Goal: Task Accomplishment & Management: Manage account settings

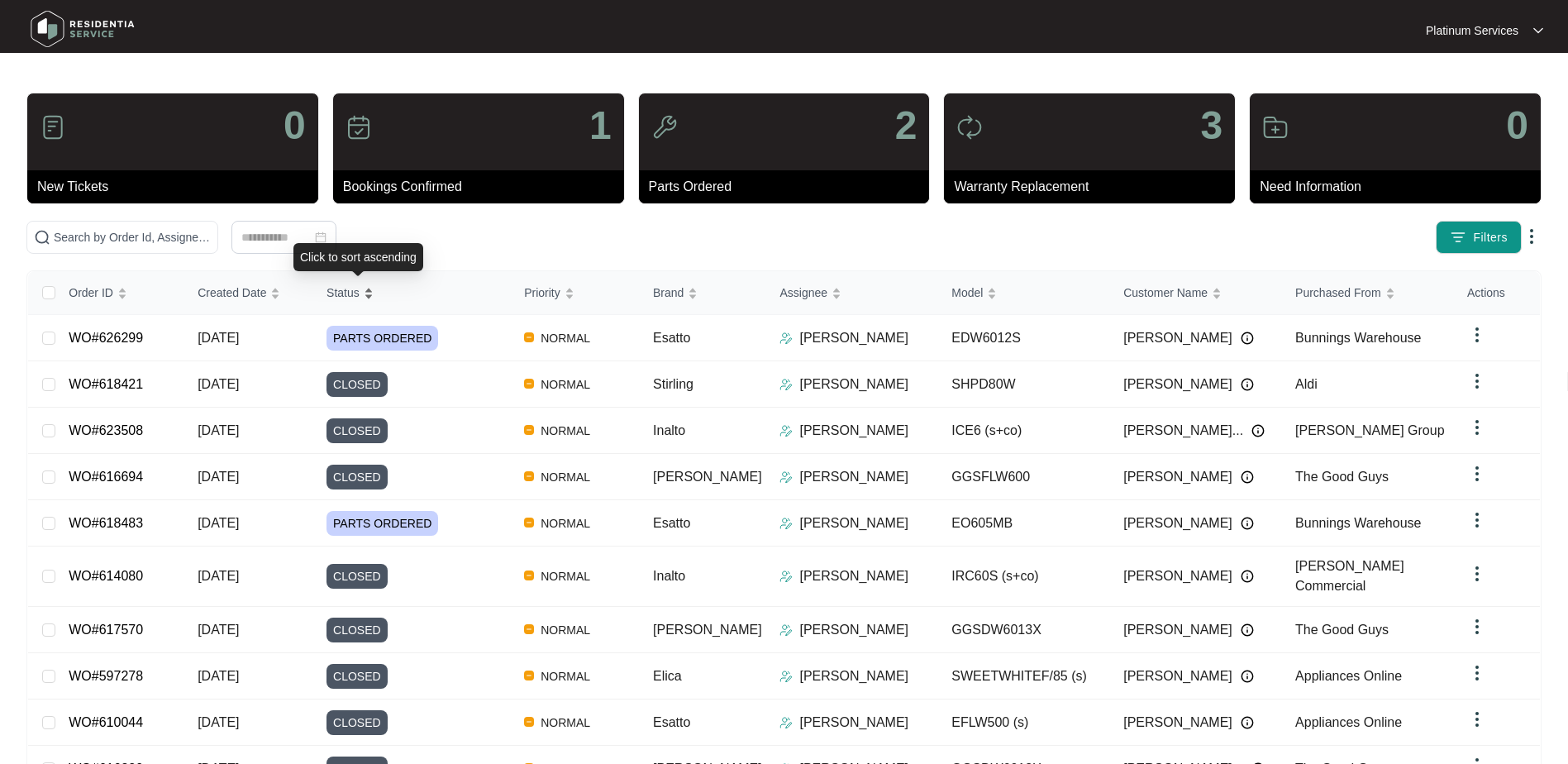
click at [373, 282] on div "Status" at bounding box center [349, 292] width 47 height 23
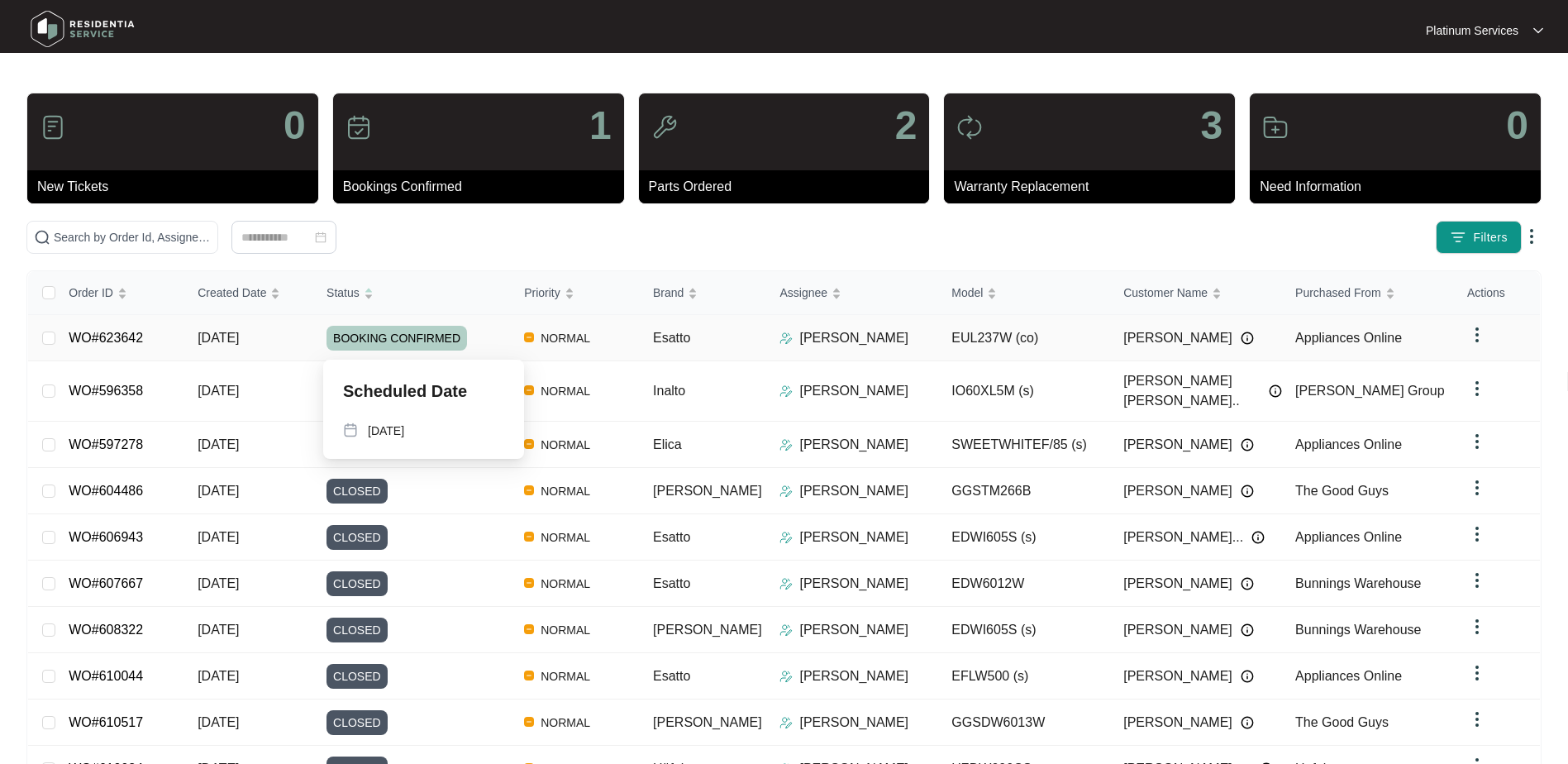
click at [483, 338] on div "BOOKING CONFIRMED" at bounding box center [418, 338] width 184 height 25
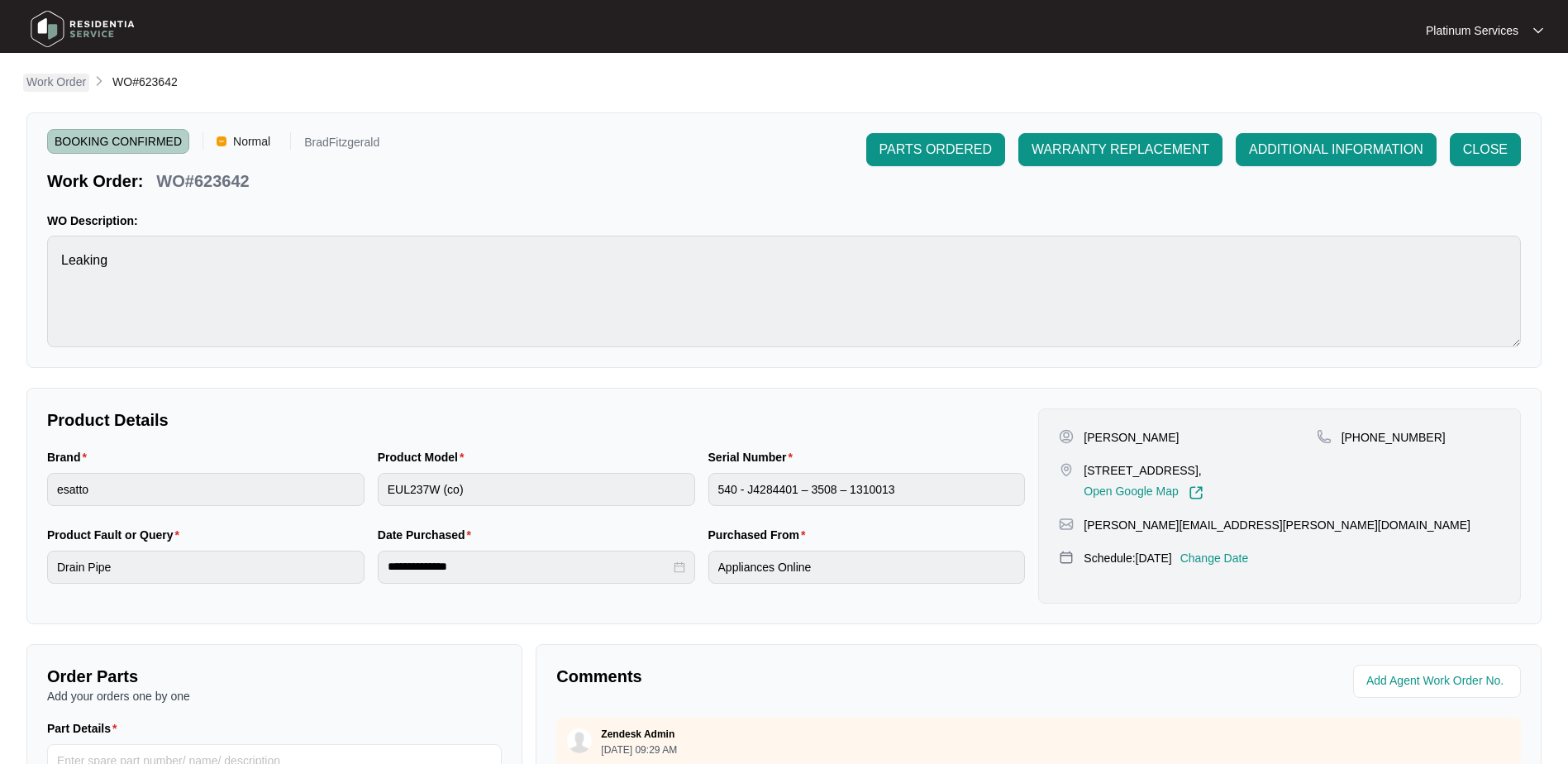
click at [72, 82] on p "Work Order" at bounding box center [56, 82] width 60 height 17
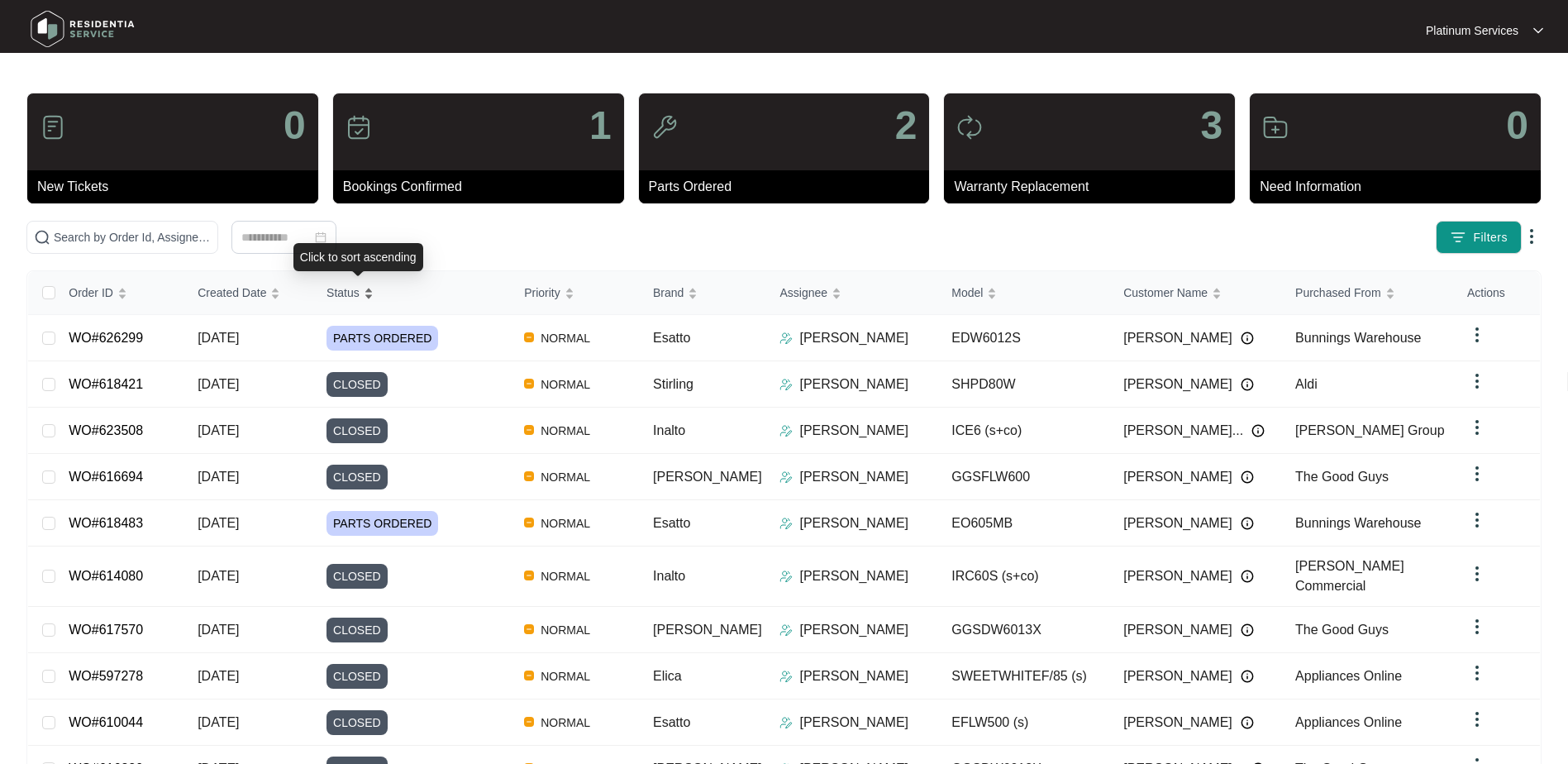
click at [373, 294] on div "Status" at bounding box center [349, 292] width 47 height 23
click at [373, 292] on div "Status" at bounding box center [349, 292] width 47 height 23
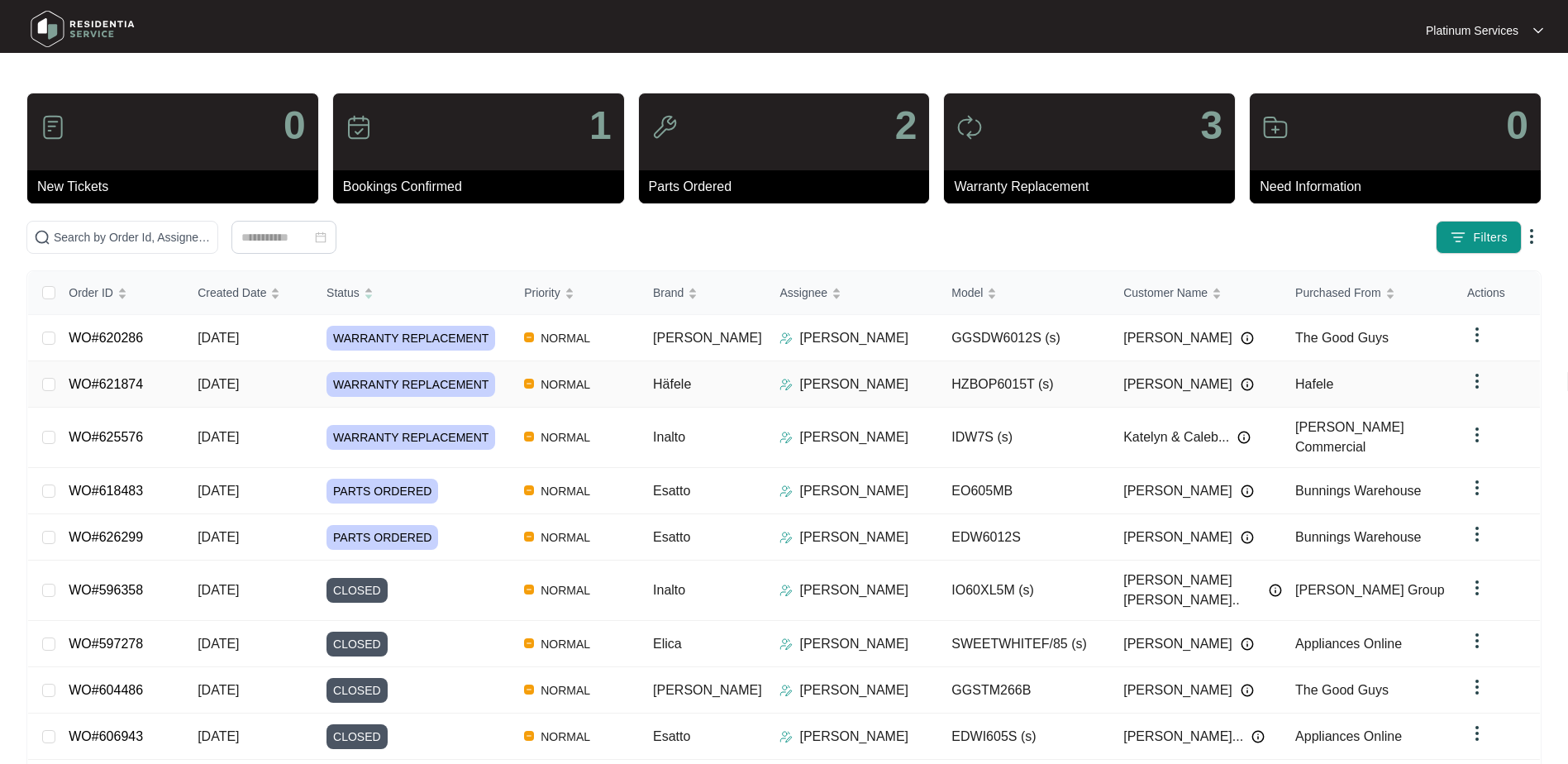
click at [534, 382] on img at bounding box center [528, 383] width 10 height 10
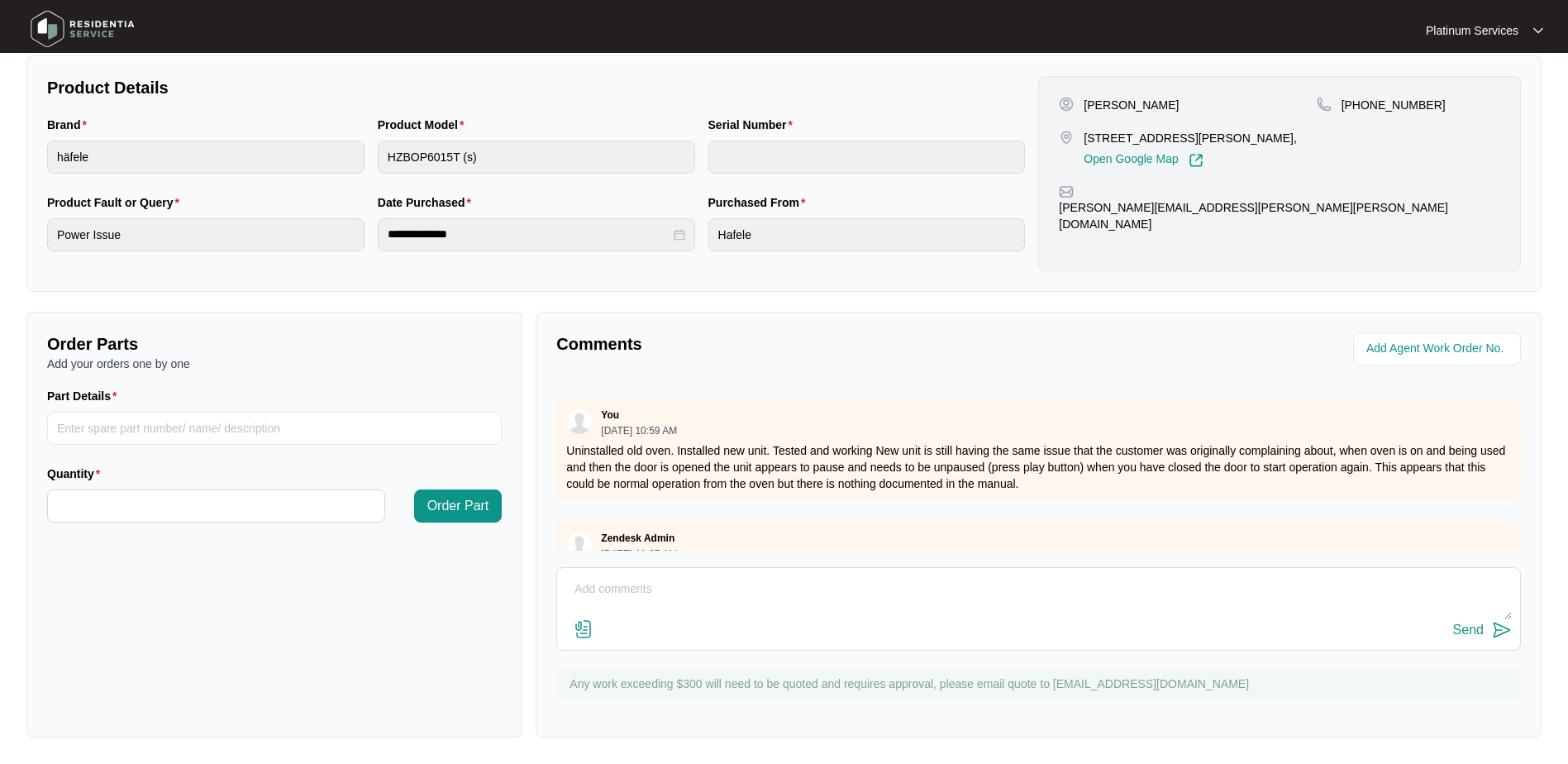
scroll to position [397, 0]
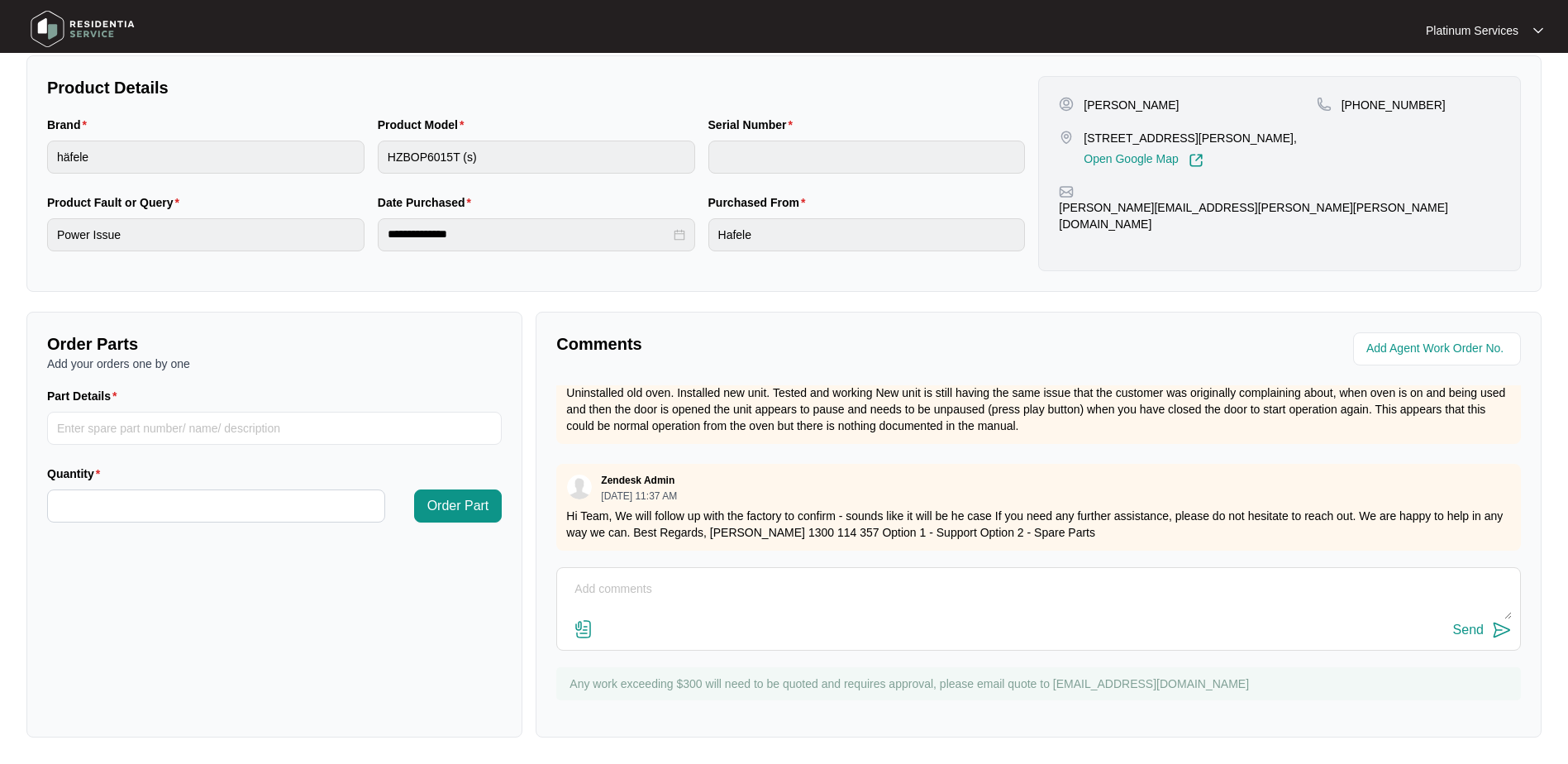
click at [654, 583] on textarea at bounding box center [1039, 597] width 946 height 43
type textarea "Hey team, Just checking in to see if there was any update on this one or if we …"
click at [1494, 624] on img at bounding box center [1502, 630] width 20 height 20
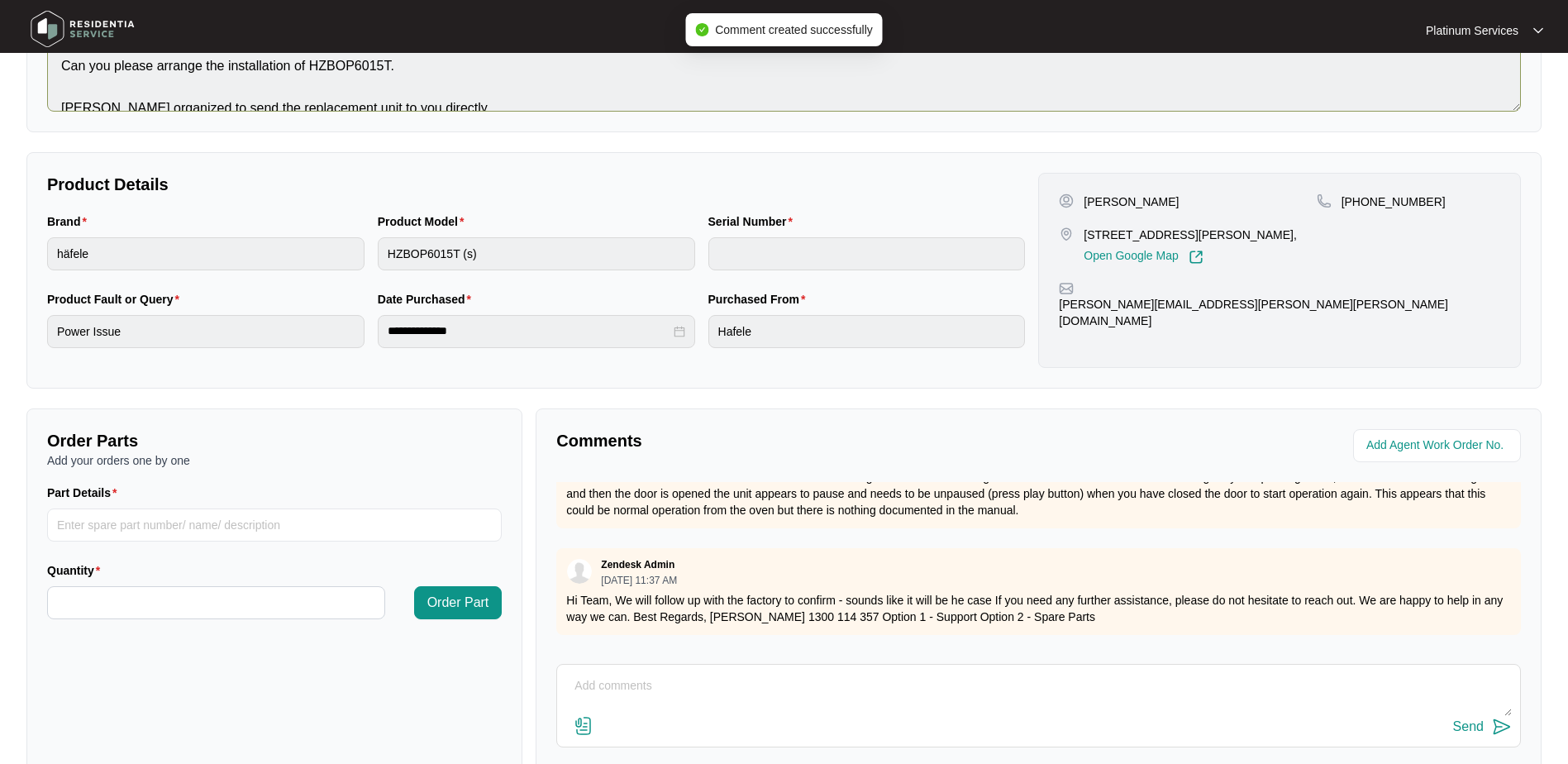
scroll to position [3, 0]
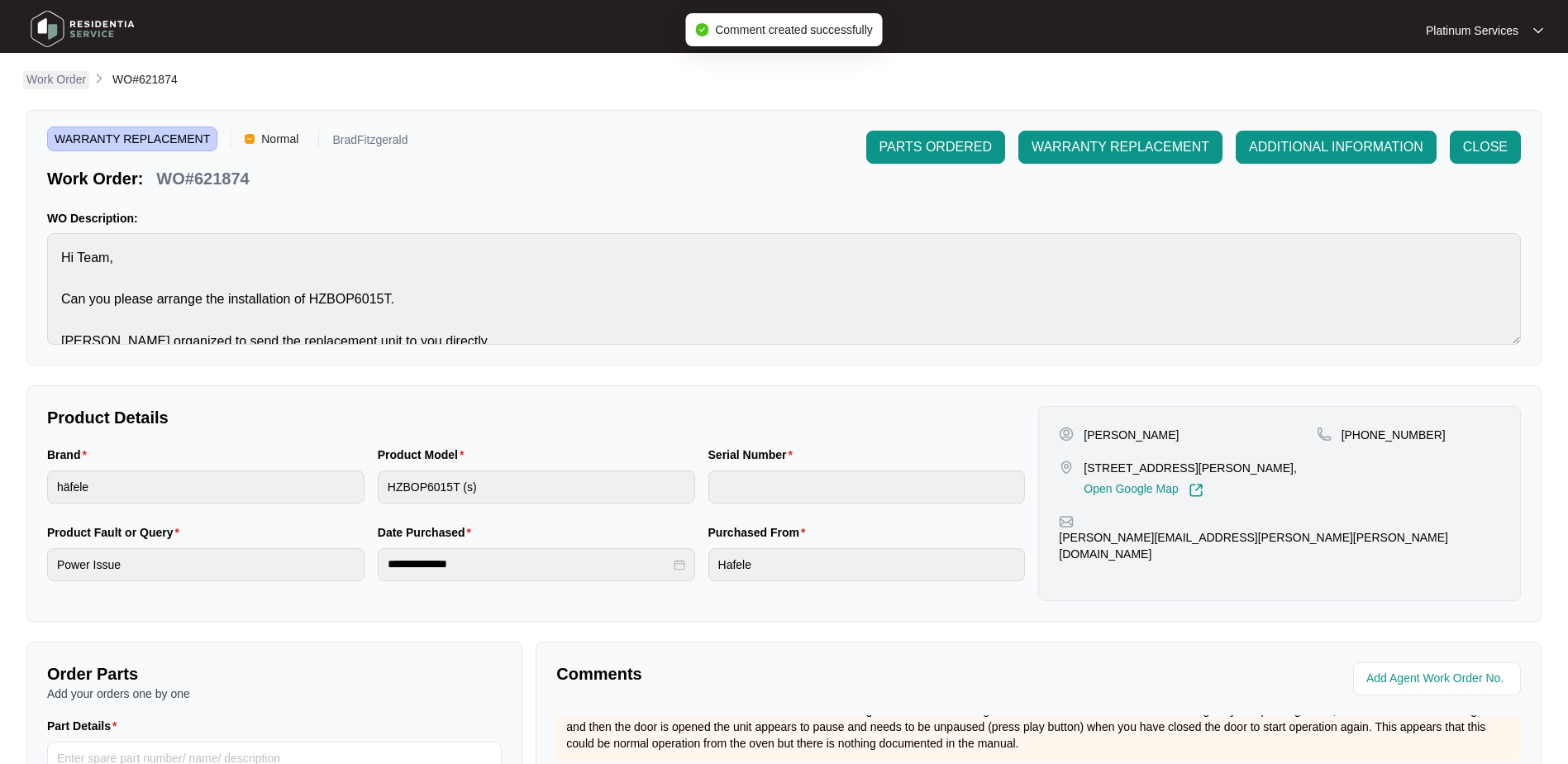
click at [79, 77] on p "Work Order" at bounding box center [56, 80] width 60 height 17
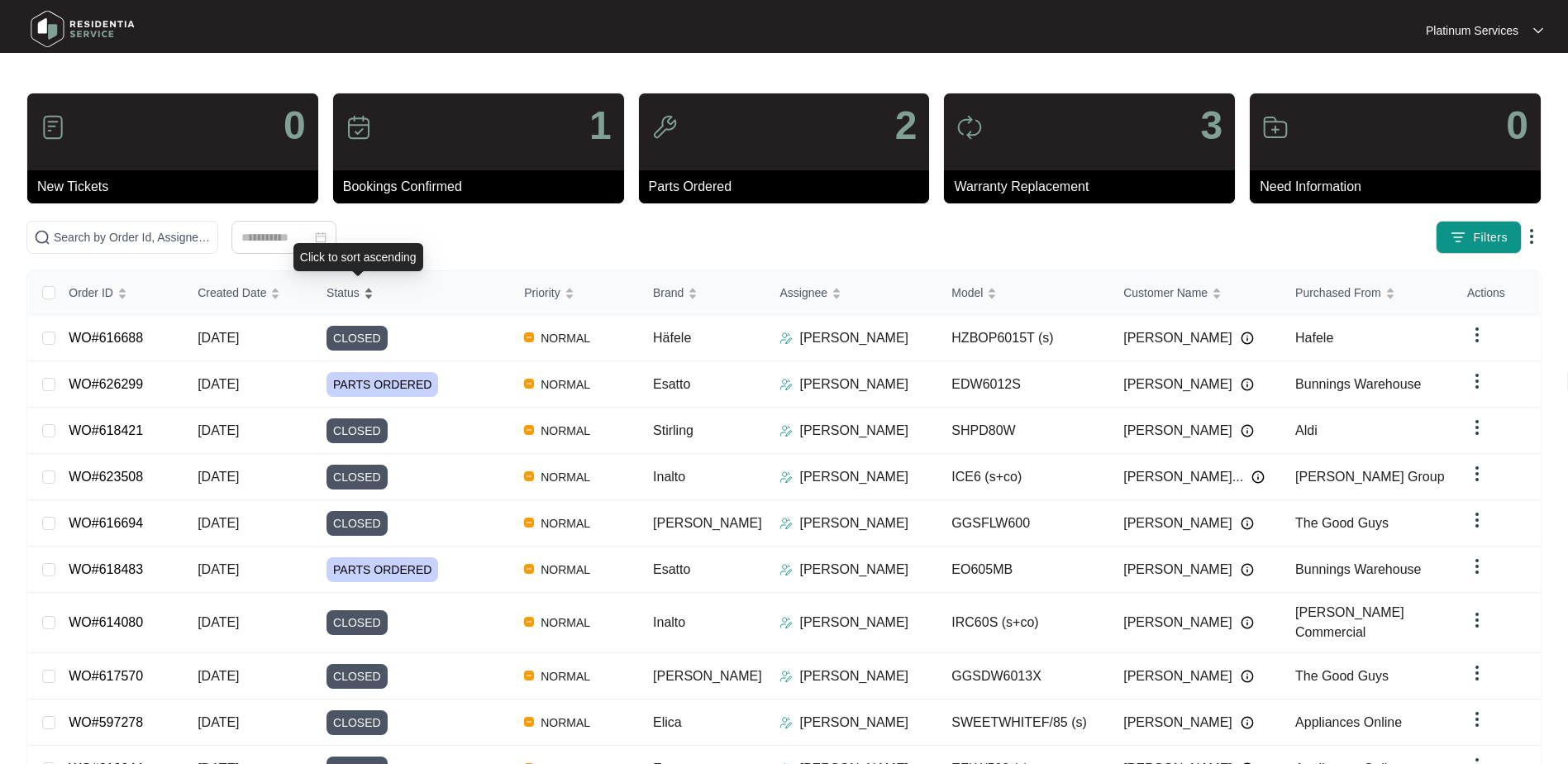
click at [373, 294] on div "Status" at bounding box center [349, 292] width 47 height 23
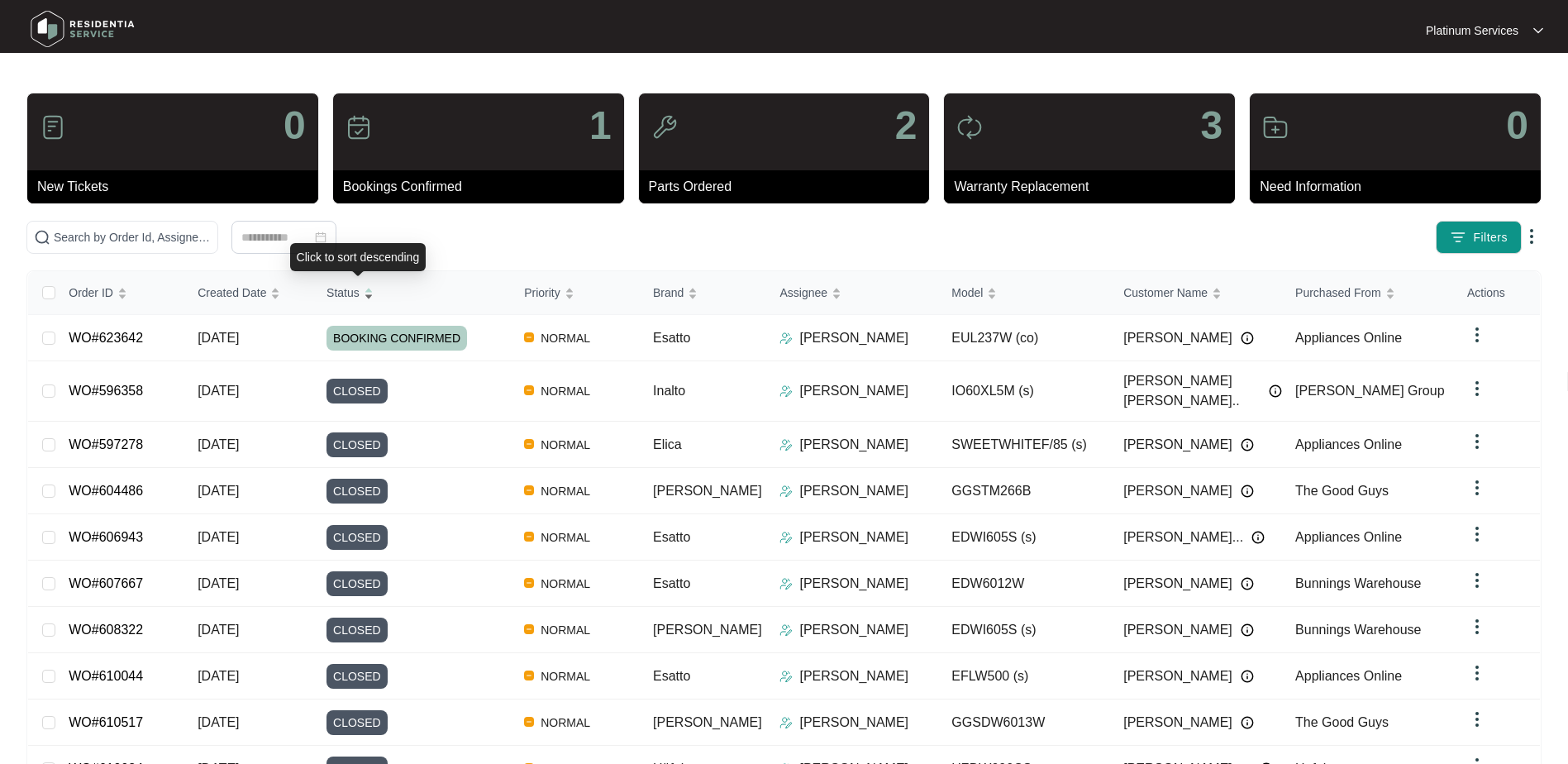
click at [373, 294] on div "Status" at bounding box center [349, 292] width 47 height 23
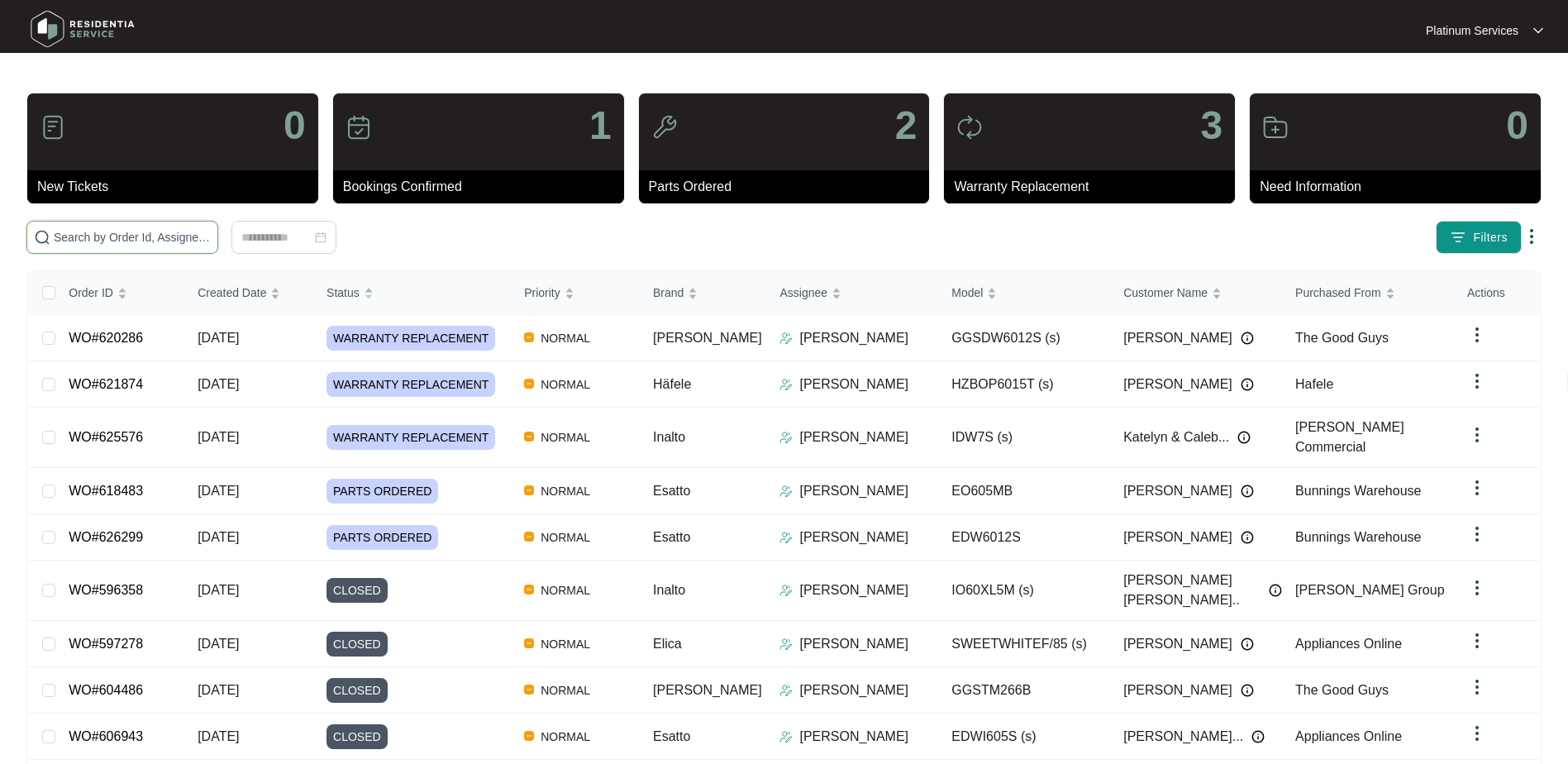
click at [108, 235] on input "text" at bounding box center [132, 238] width 157 height 18
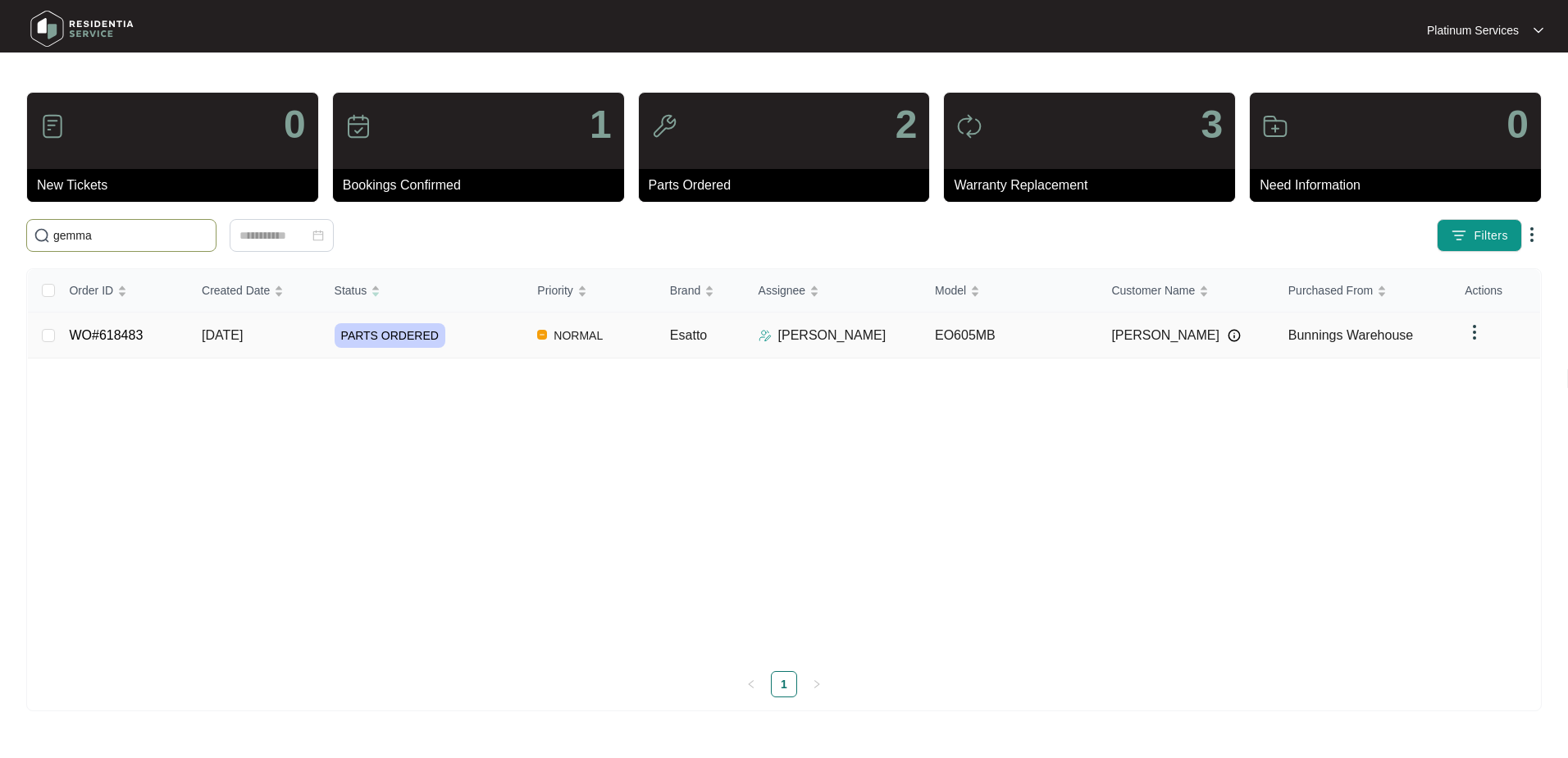
type input "gemma"
click at [950, 328] on td "EO605MB" at bounding box center [1010, 335] width 177 height 45
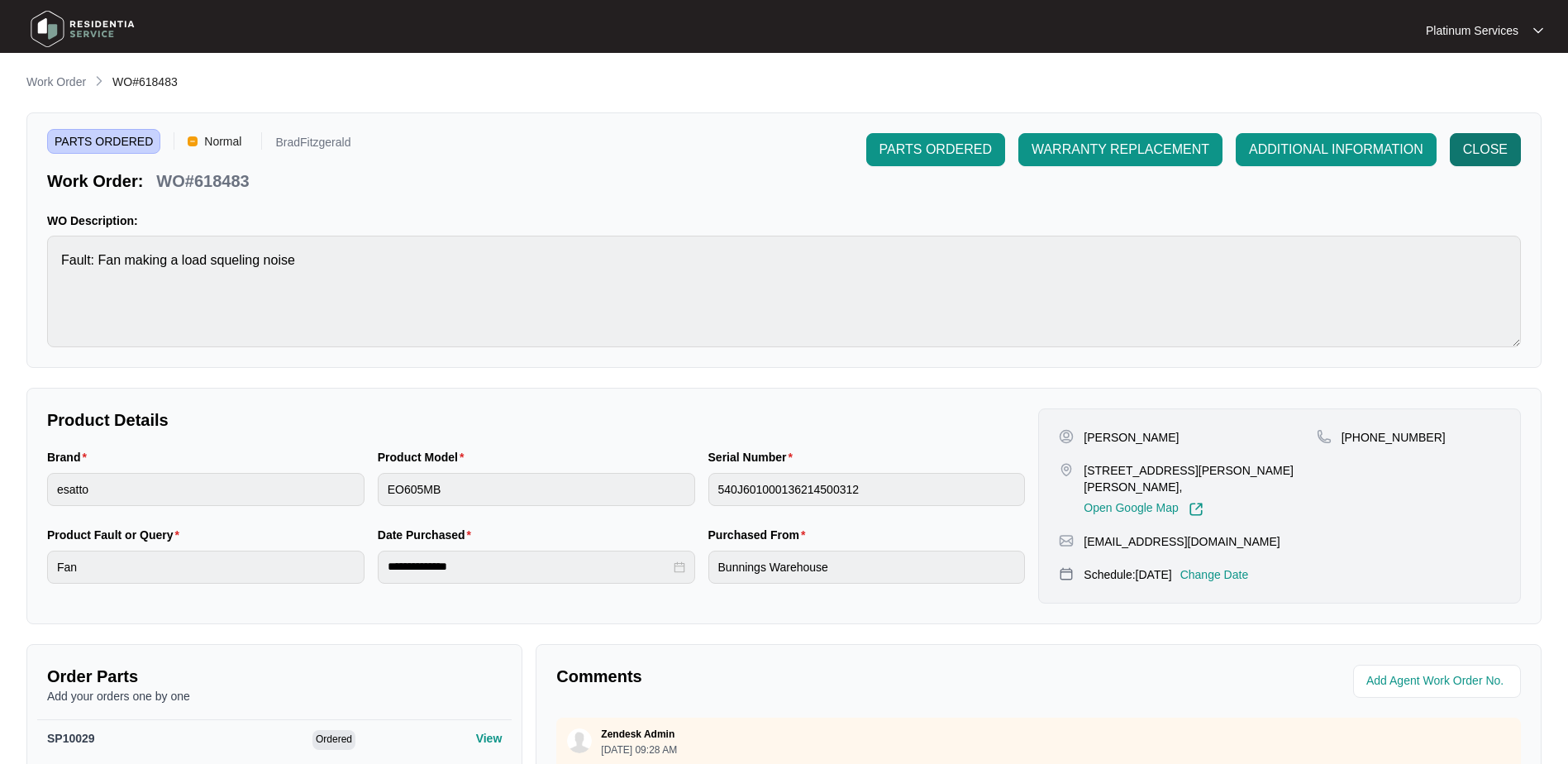
click at [1476, 147] on span "CLOSE" at bounding box center [1485, 149] width 45 height 20
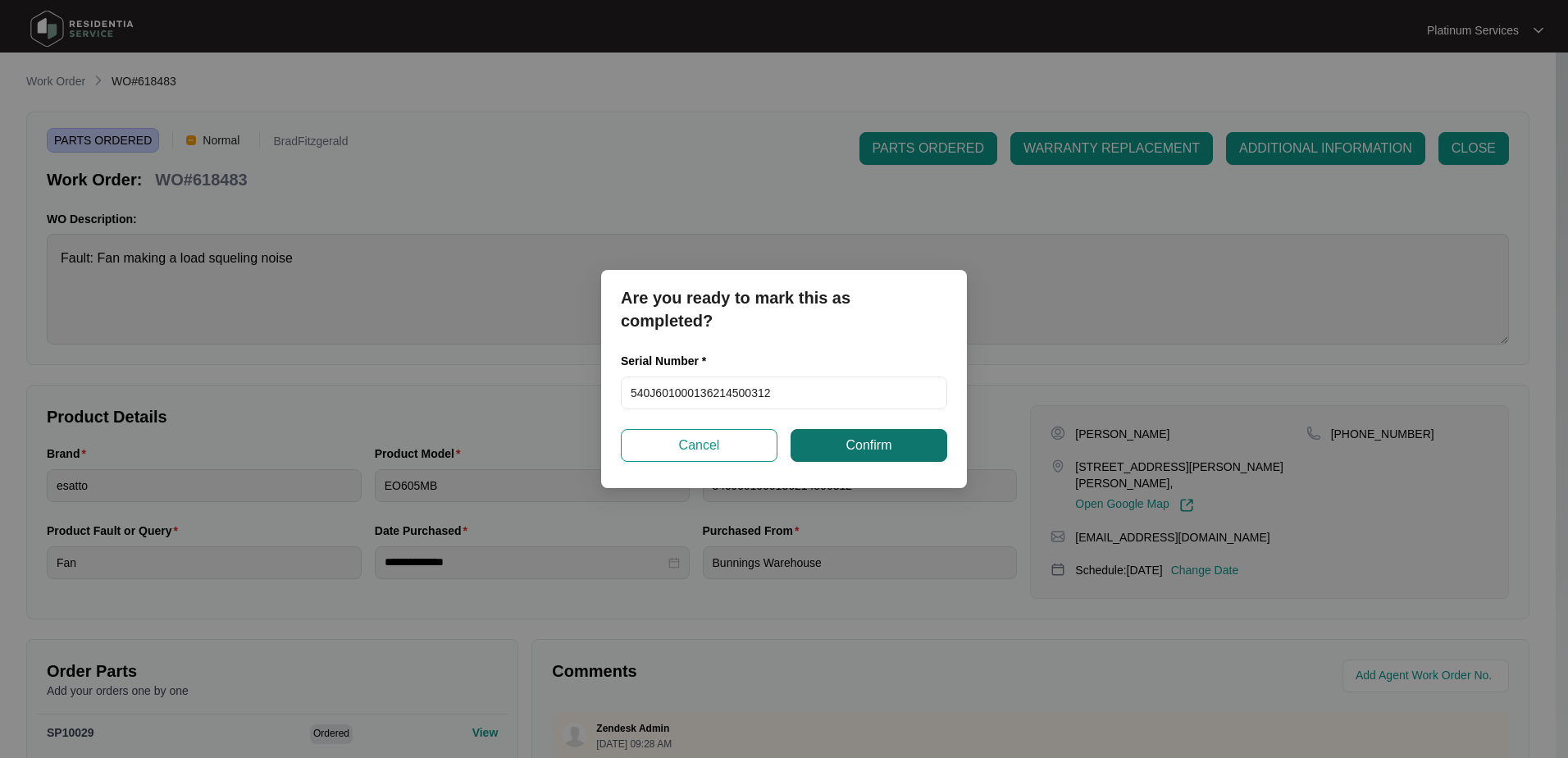
click at [874, 445] on span "Confirm" at bounding box center [868, 446] width 46 height 20
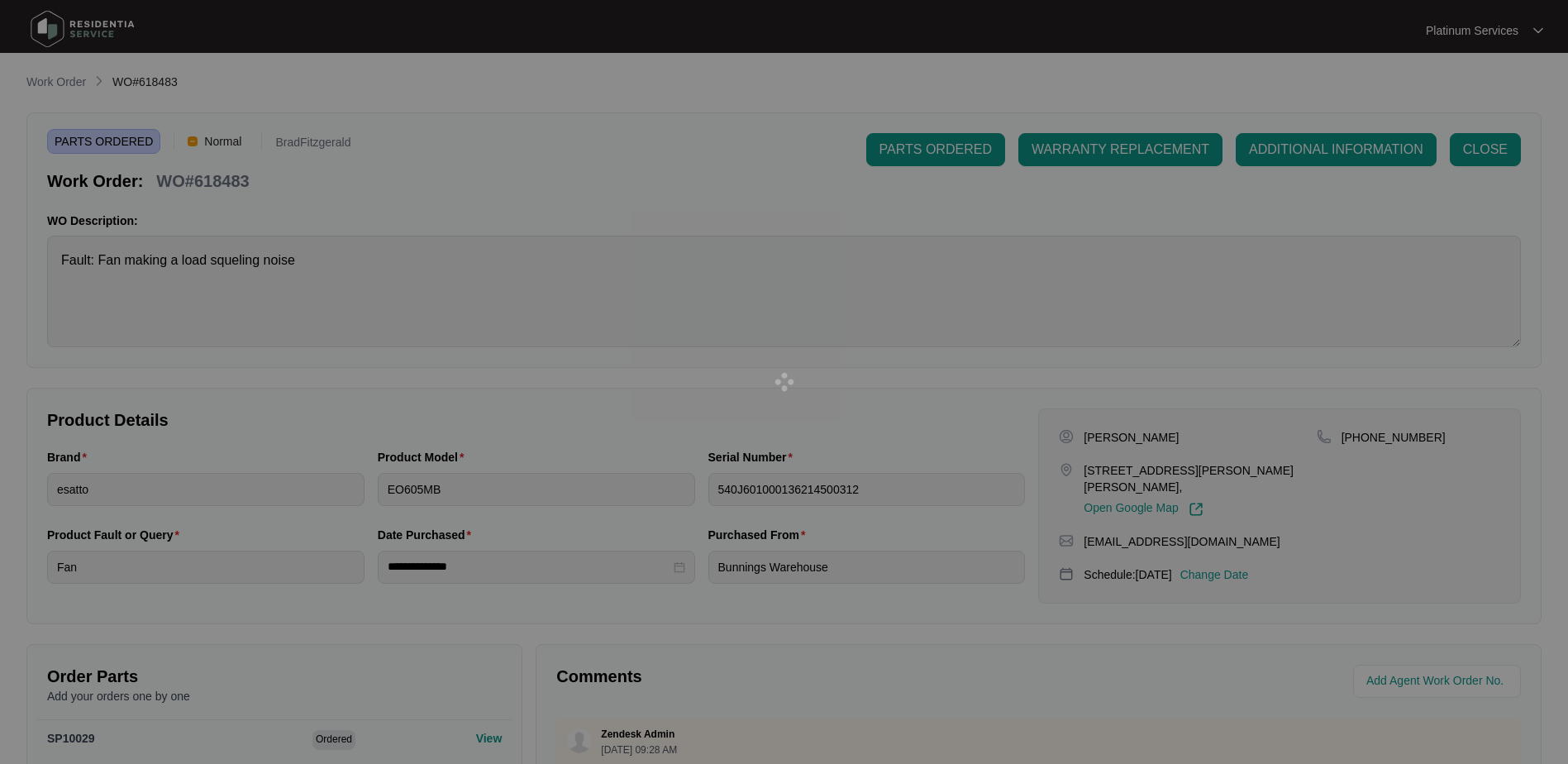
drag, startPoint x: 870, startPoint y: 492, endPoint x: 722, endPoint y: 487, distance: 148.1
click at [717, 489] on div at bounding box center [784, 382] width 1568 height 764
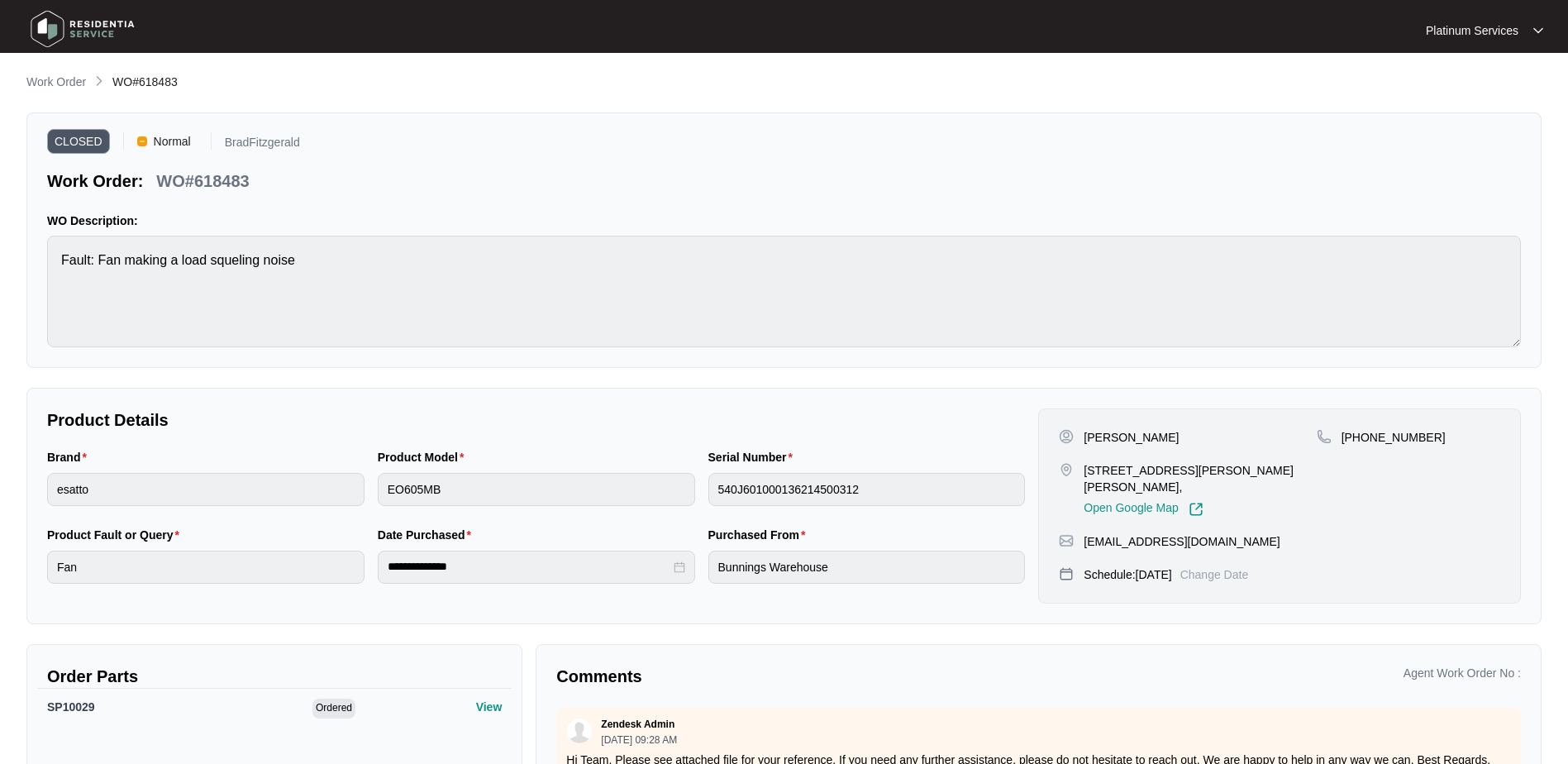
drag, startPoint x: 394, startPoint y: 196, endPoint x: 369, endPoint y: 180, distance: 29.7
click at [394, 196] on div "CLOSED Normal BradFitzgerald Work Order: WO#618483 WO Description: Fault: Fan m…" at bounding box center [784, 240] width 1515 height 256
click at [97, 26] on img at bounding box center [83, 29] width 116 height 50
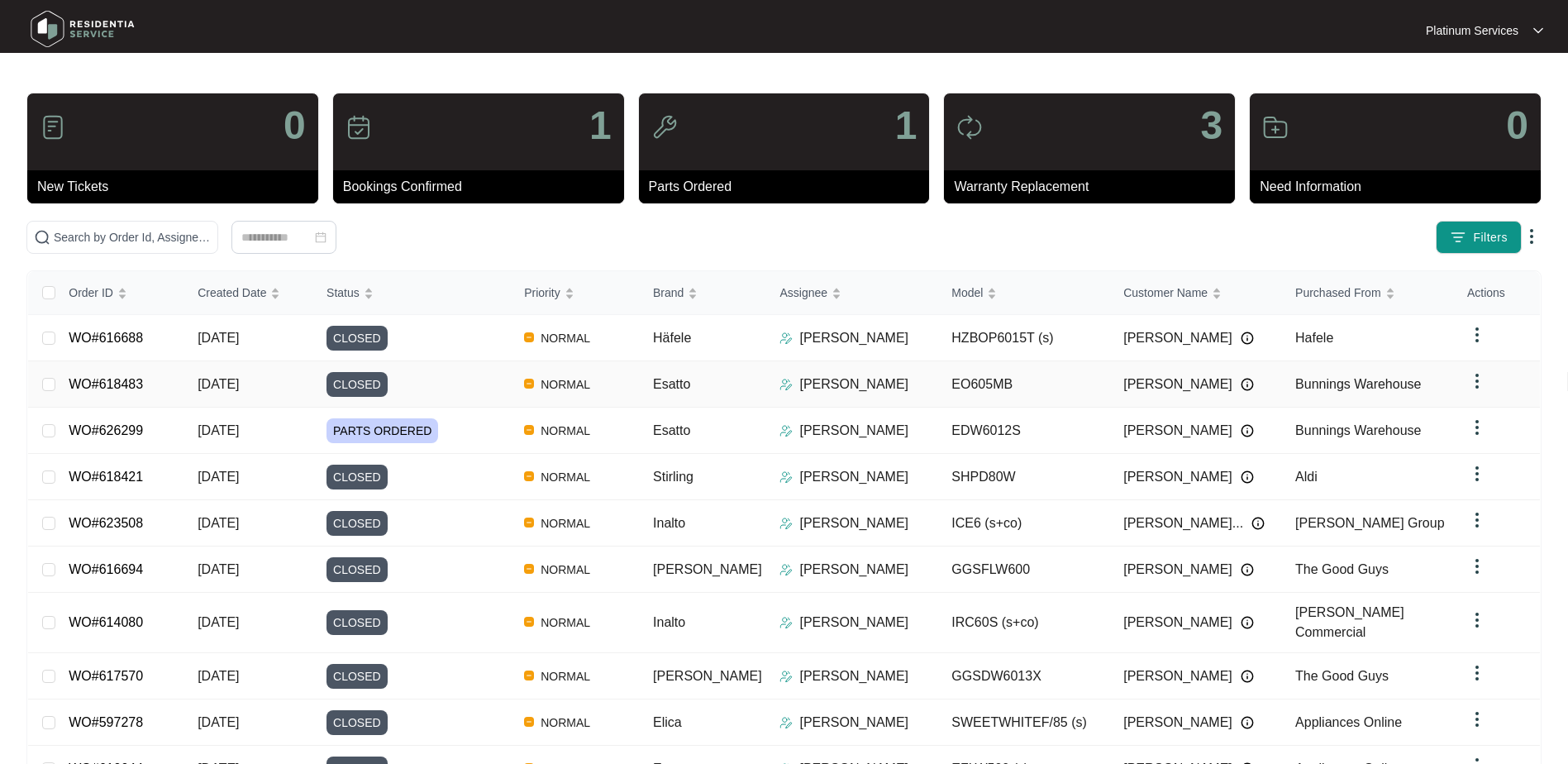
click at [640, 384] on td "NORMAL" at bounding box center [575, 384] width 129 height 46
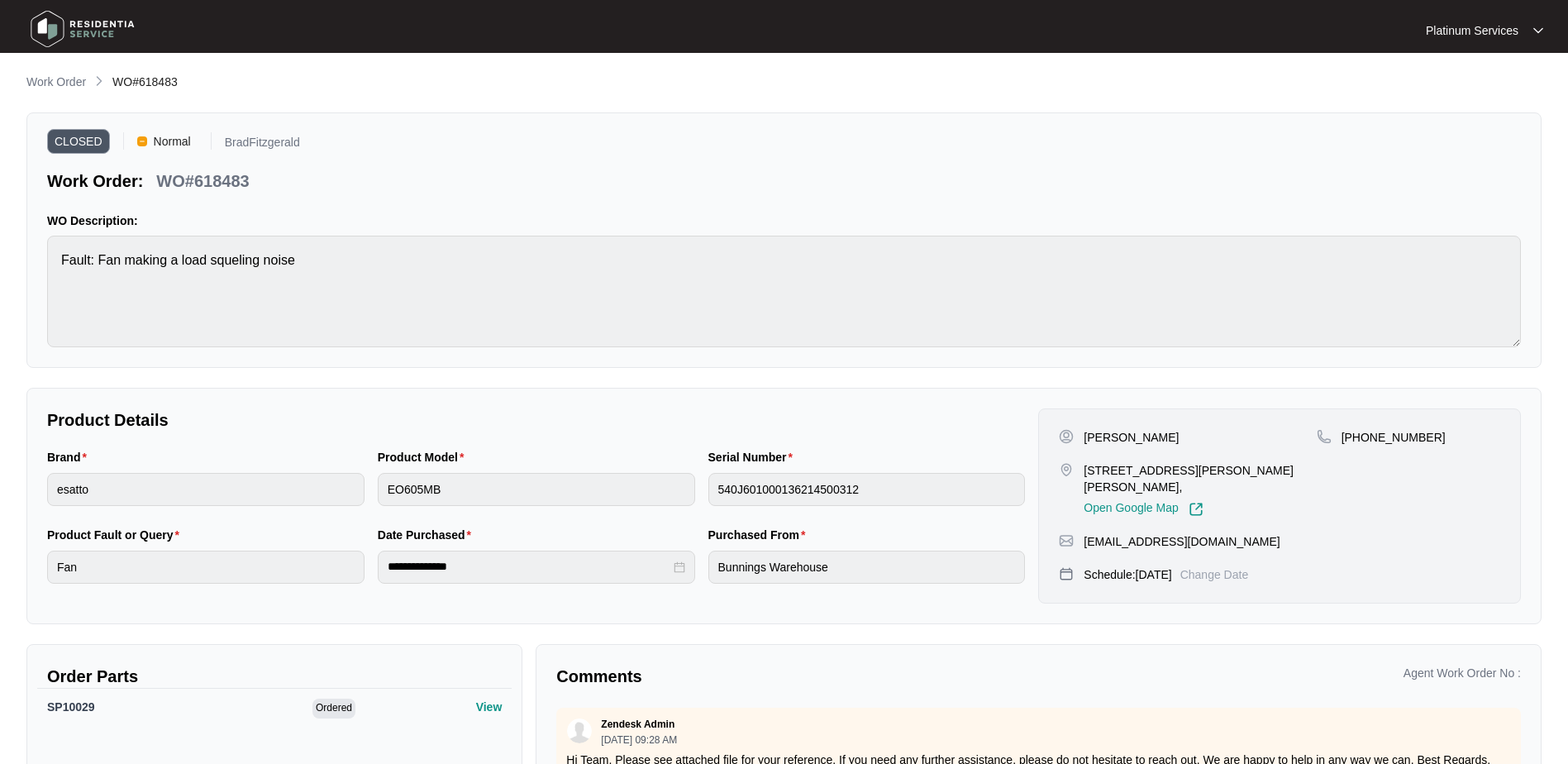
click at [697, 490] on div "Brand esatto Product Model EO605MB Serial Number 540J601000136214500312" at bounding box center [536, 487] width 991 height 78
